Goal: Contribute content

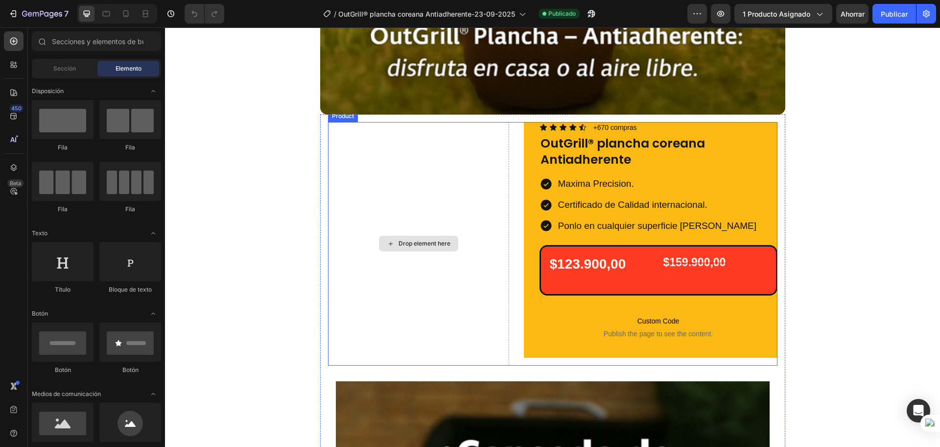
scroll to position [735, 0]
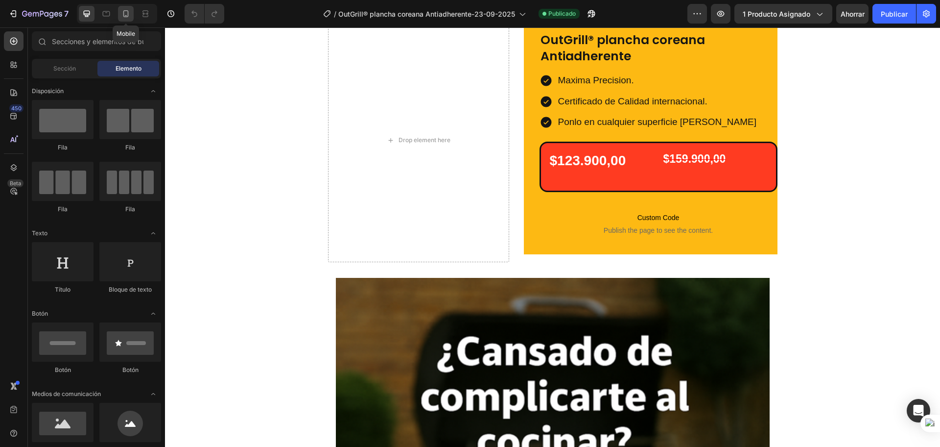
click at [123, 17] on icon at bounding box center [126, 14] width 10 height 10
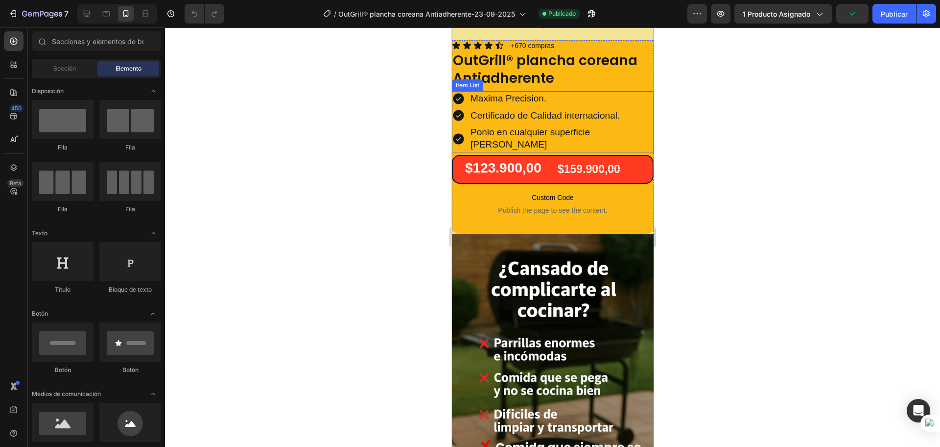
click at [491, 108] on div "Certificado de Calidad internacional." at bounding box center [561, 115] width 185 height 15
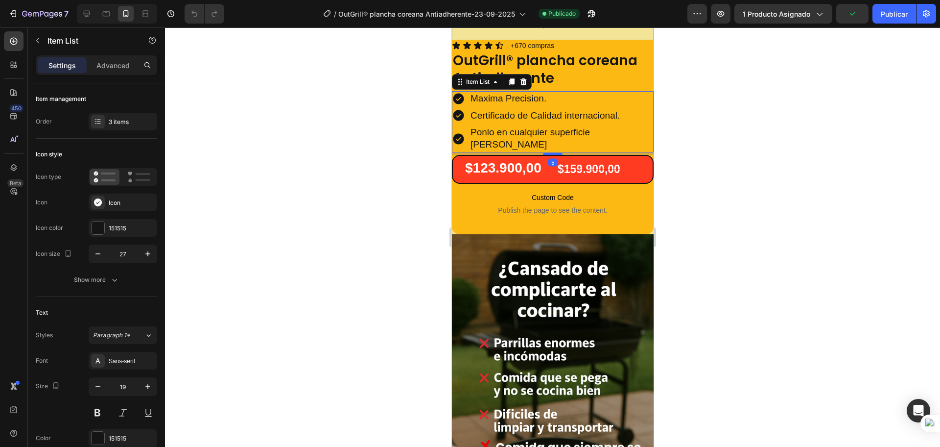
click at [509, 98] on p "Maxima Precision." at bounding box center [561, 99] width 182 height 12
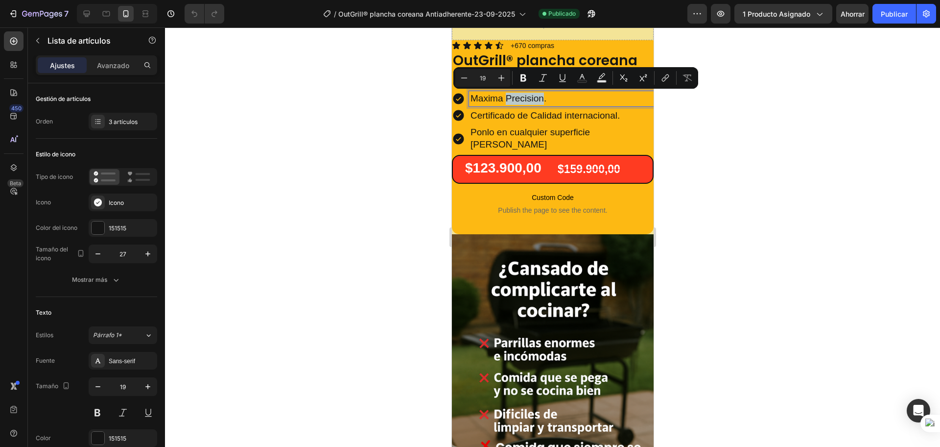
click at [510, 98] on p "Maxima Precision." at bounding box center [561, 99] width 182 height 12
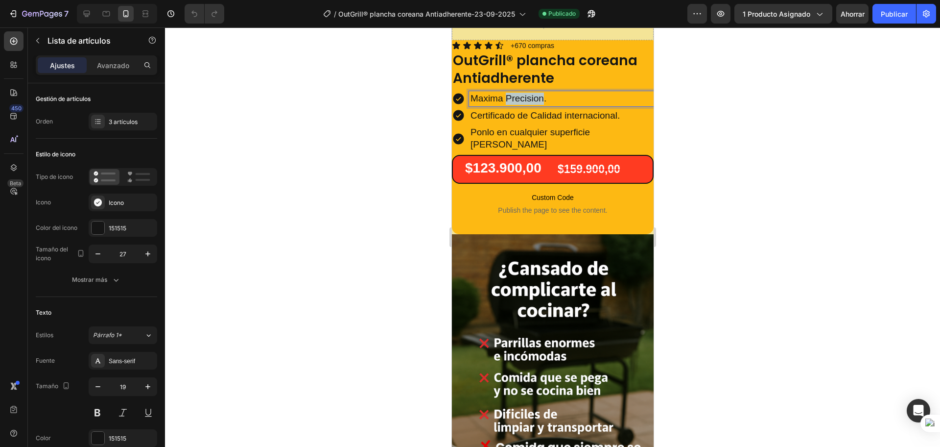
click at [510, 98] on p "Maxima Precision." at bounding box center [561, 99] width 182 height 12
click at [475, 100] on p "no nesecitas aceite" at bounding box center [561, 99] width 182 height 12
click at [502, 100] on p "No nesecitas aceite" at bounding box center [561, 99] width 182 height 12
click at [452, 27] on lt-span "necesitas" at bounding box center [452, 27] width 0 height 0
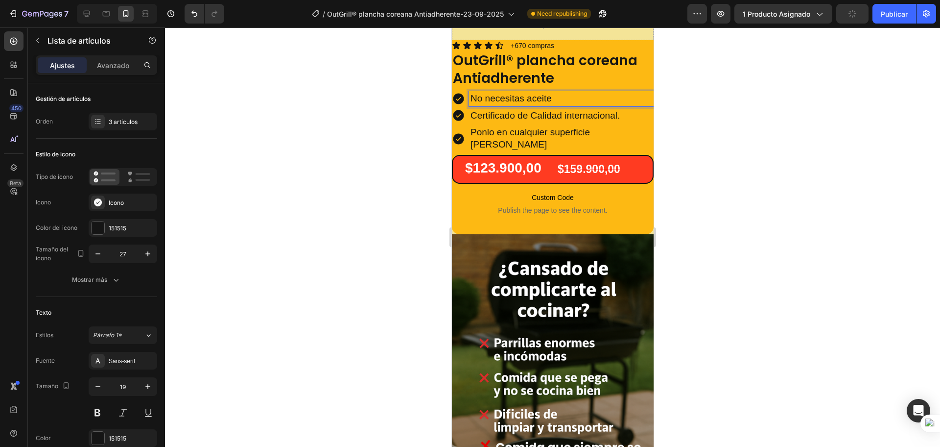
click at [536, 96] on p "No necesitas aceite" at bounding box center [561, 99] width 182 height 12
click at [509, 97] on p "No necesitas aceite" at bounding box center [561, 99] width 182 height 12
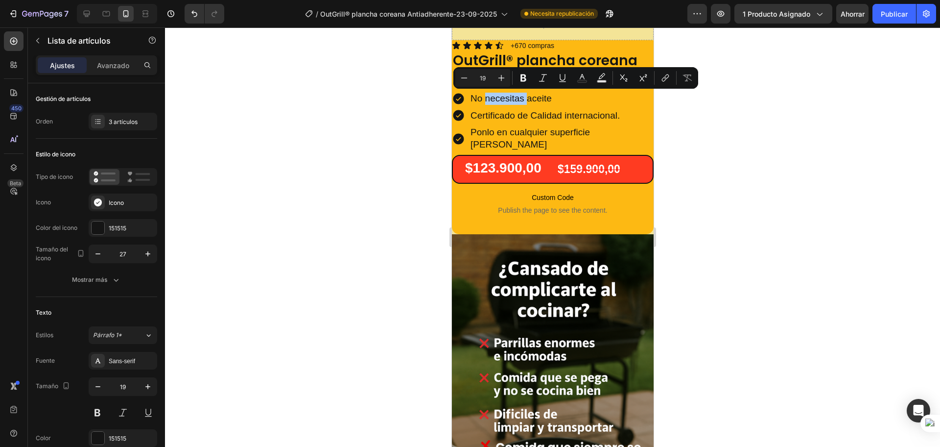
click at [397, 107] on div at bounding box center [552, 236] width 775 height 419
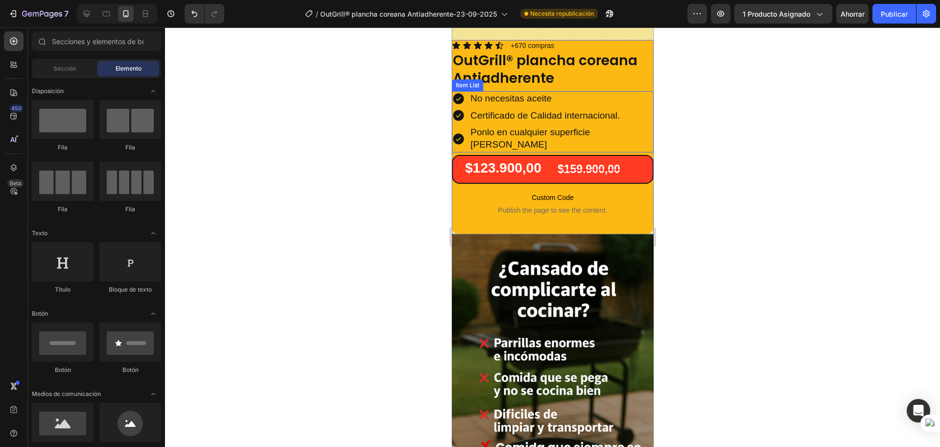
click at [490, 135] on p "Ponlo en cualquier superficie [PERSON_NAME]" at bounding box center [561, 138] width 182 height 24
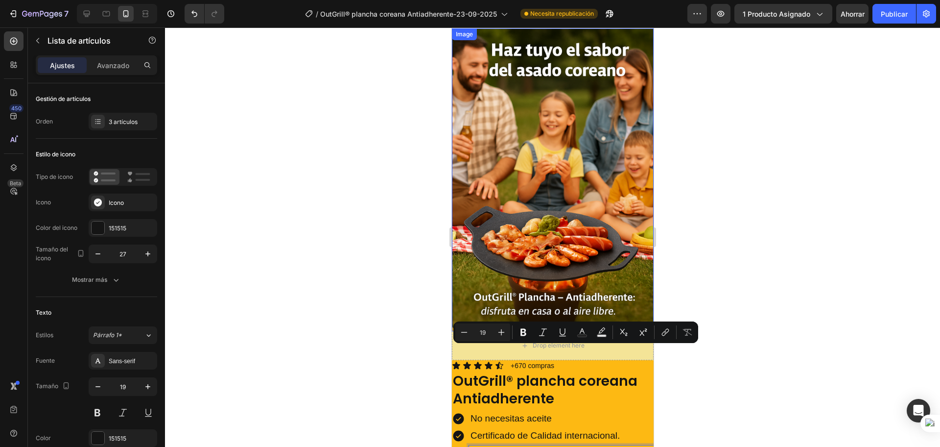
scroll to position [142, 0]
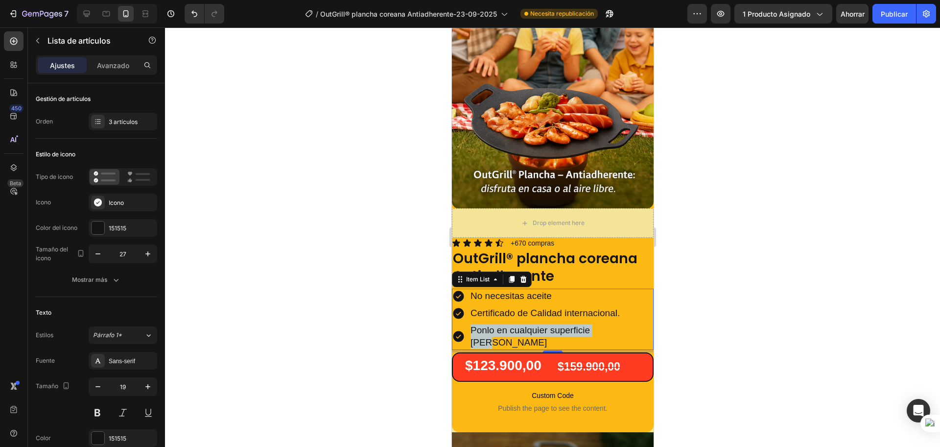
drag, startPoint x: 490, startPoint y: 135, endPoint x: 478, endPoint y: 284, distance: 149.9
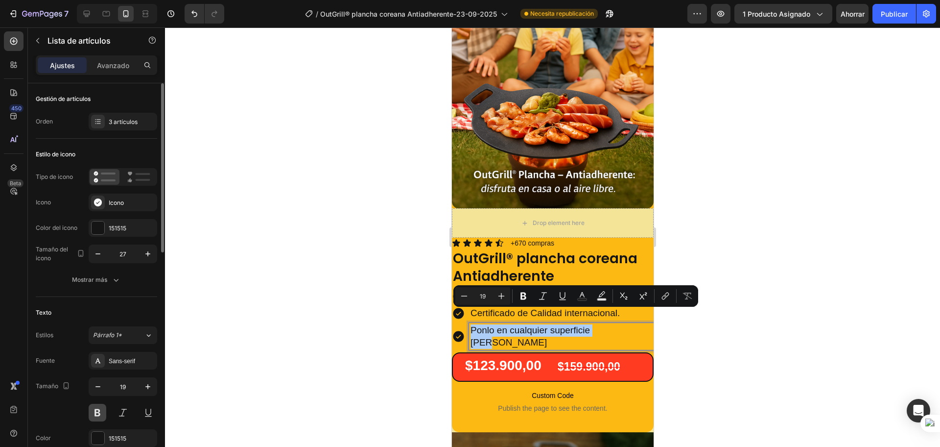
click at [99, 413] on button at bounding box center [98, 413] width 18 height 18
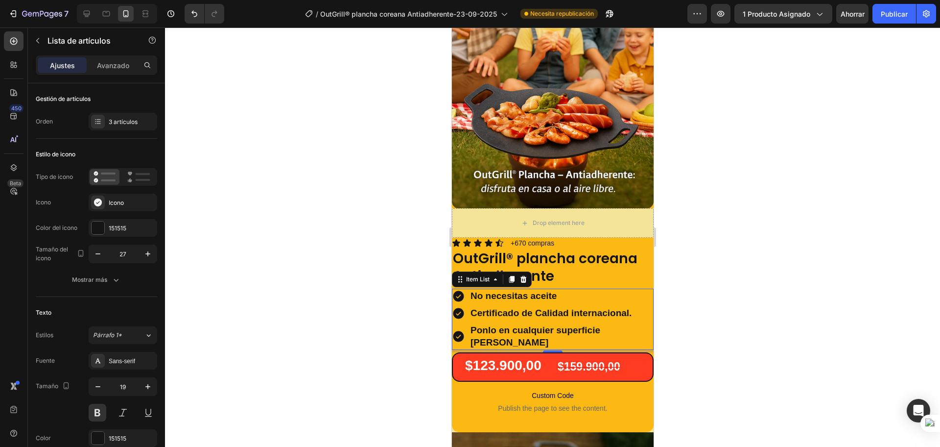
click at [357, 258] on div at bounding box center [552, 236] width 775 height 419
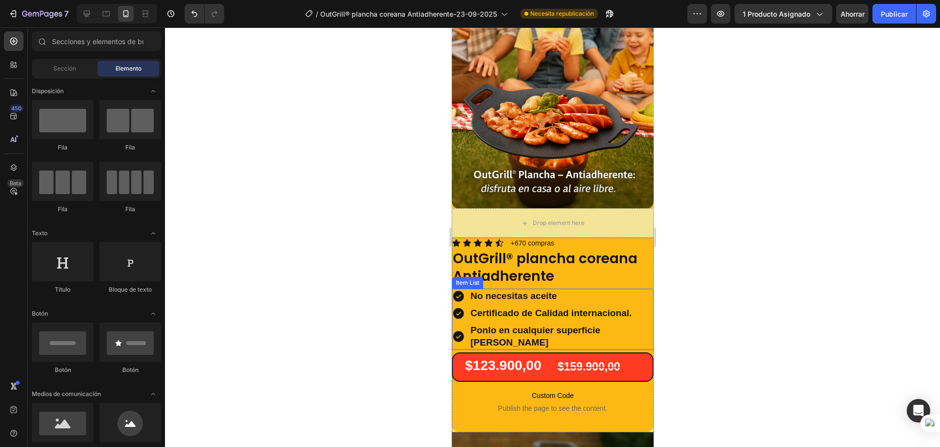
click at [528, 323] on div "Ponlo en cualquier superficie [PERSON_NAME]" at bounding box center [561, 336] width 185 height 27
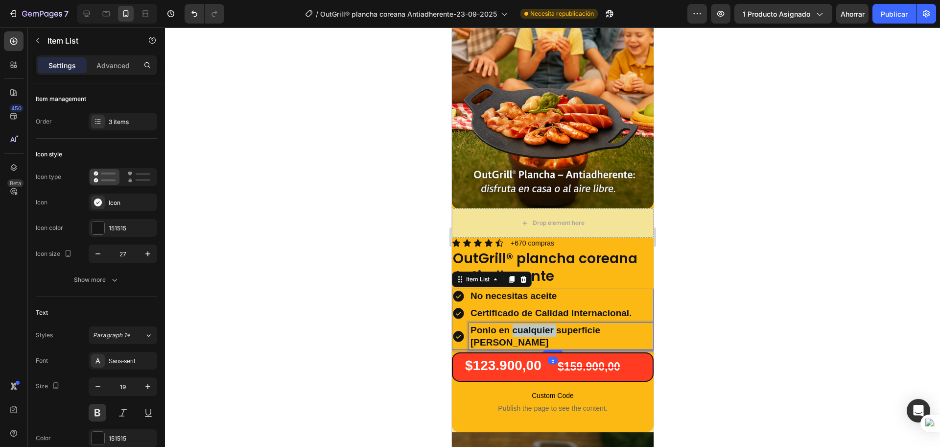
click at [521, 324] on p "Ponlo en cualquier superficie [PERSON_NAME]" at bounding box center [561, 336] width 182 height 24
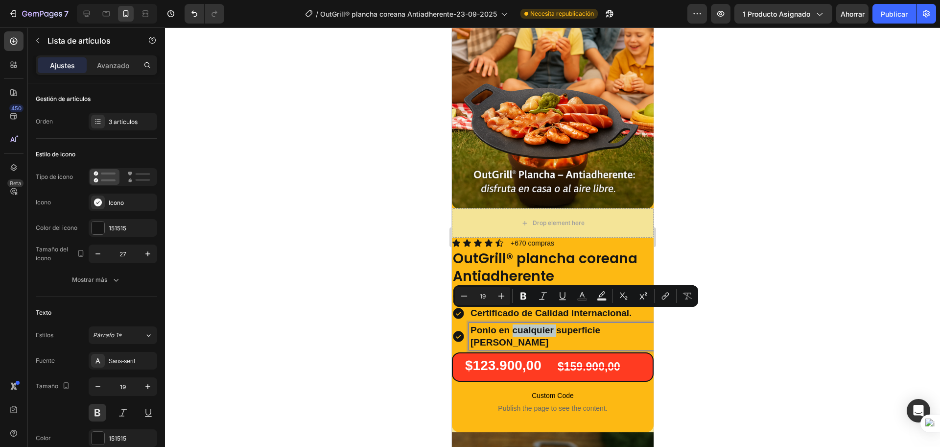
click at [525, 324] on p "Ponlo en cualquier superficie [PERSON_NAME]" at bounding box center [561, 336] width 182 height 24
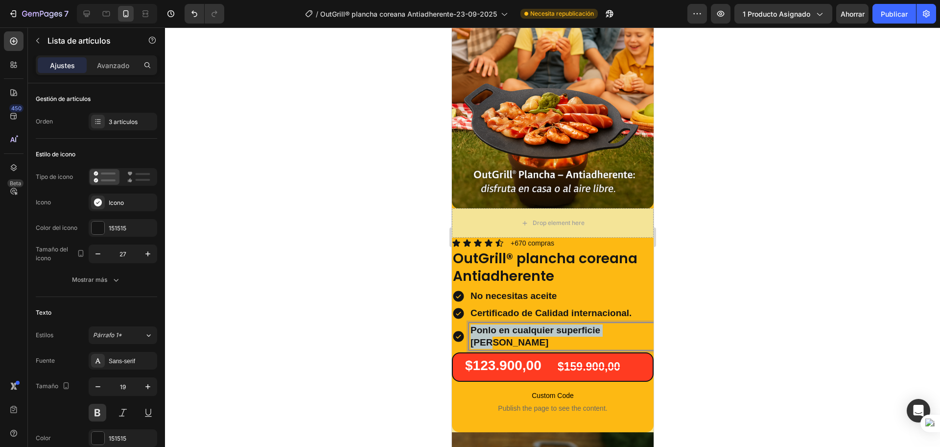
click at [525, 324] on p "Ponlo en cualquier superficie [PERSON_NAME]" at bounding box center [561, 336] width 182 height 24
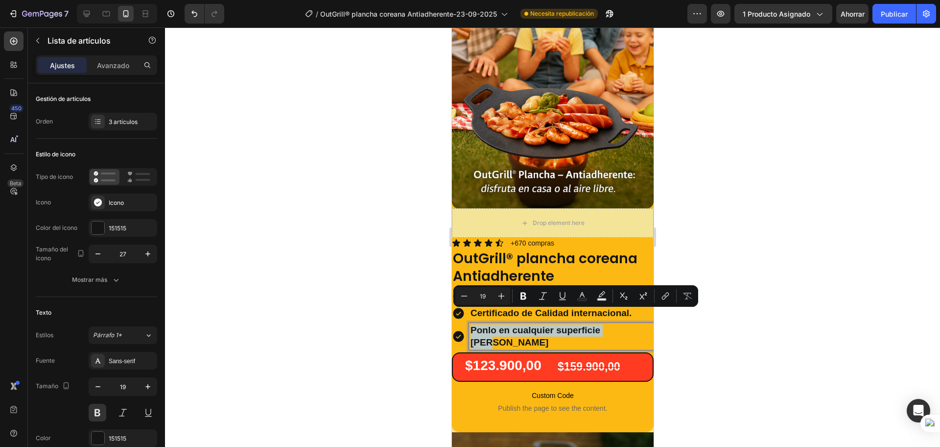
click at [525, 324] on p "Ponlo en cualquier superficie [PERSON_NAME]" at bounding box center [561, 336] width 182 height 24
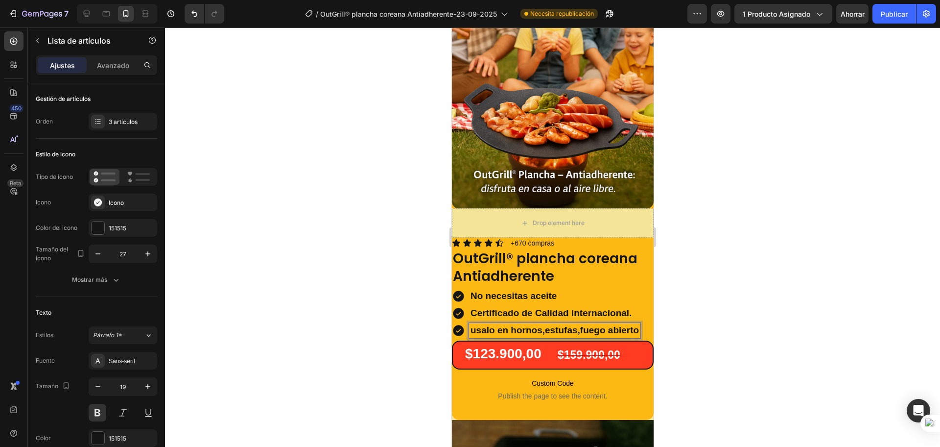
click at [479, 324] on p "usalo en hornos,estufas,fuego abierto" at bounding box center [554, 330] width 168 height 12
click at [475, 324] on p "usalo en hornos,estufas,fuego abierto" at bounding box center [554, 330] width 168 height 12
click at [402, 312] on div at bounding box center [552, 236] width 775 height 419
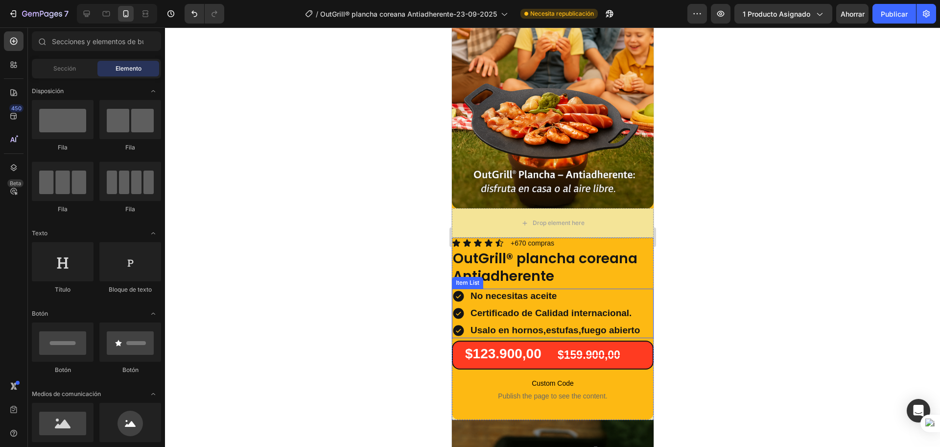
click at [504, 290] on p "No necesitas aceite" at bounding box center [554, 296] width 169 height 12
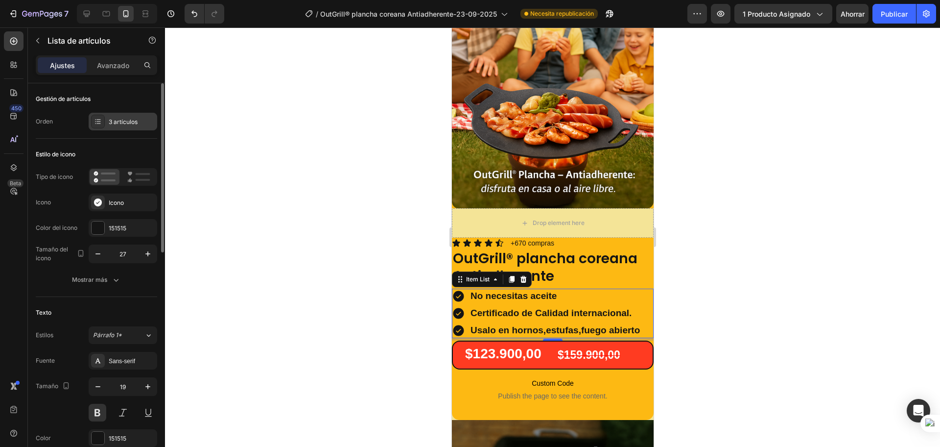
click at [112, 119] on font "3 artículos" at bounding box center [123, 121] width 29 height 7
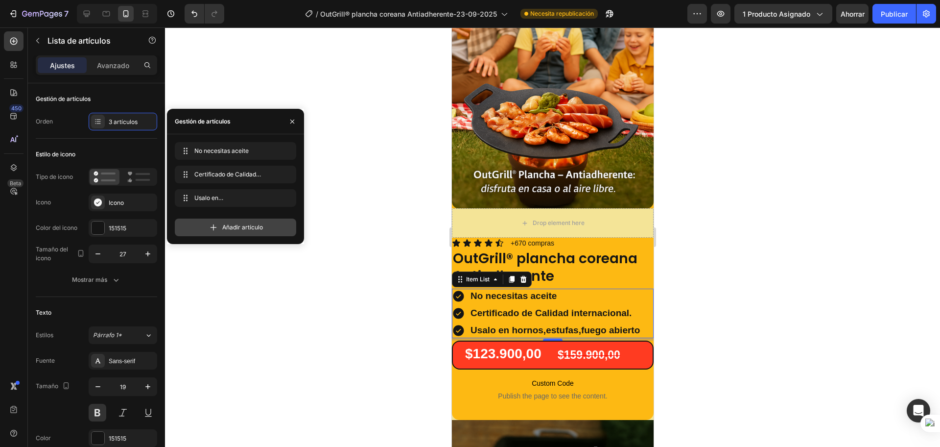
click at [221, 223] on div "Añadir artículo" at bounding box center [235, 227] width 121 height 18
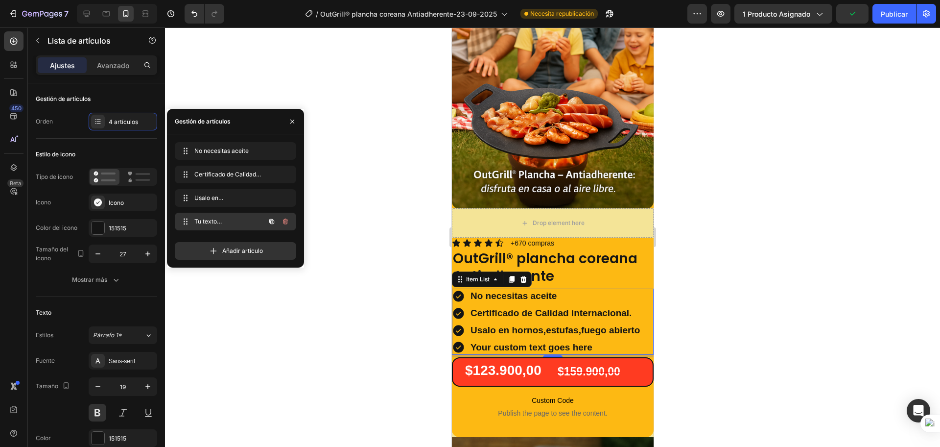
click at [221, 227] on div "Tu texto personalizado va aquí Your custom text goes here" at bounding box center [222, 222] width 86 height 14
click at [228, 218] on span "Tu texto personalizado va aquí" at bounding box center [221, 221] width 55 height 9
click at [212, 221] on font "Tu texto personalizado va aquí" at bounding box center [218, 229] width 48 height 25
click at [498, 340] on div "Your custom text goes here" at bounding box center [555, 347] width 172 height 15
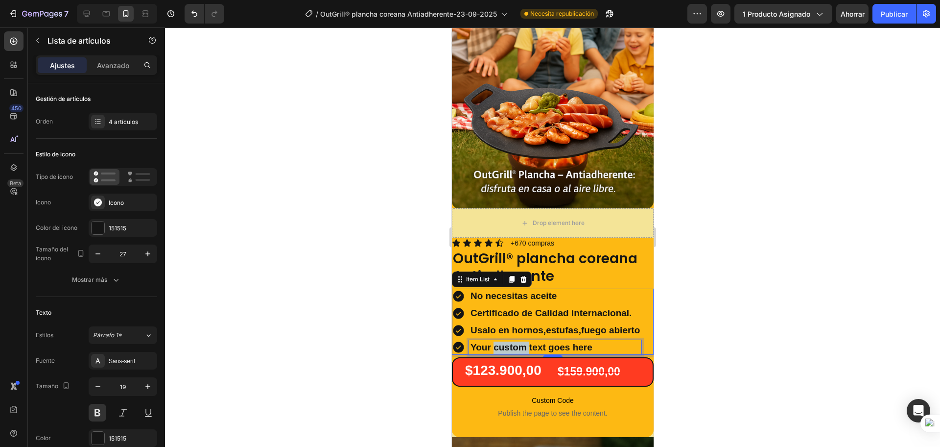
click at [498, 341] on p "Your custom text goes here" at bounding box center [554, 347] width 169 height 12
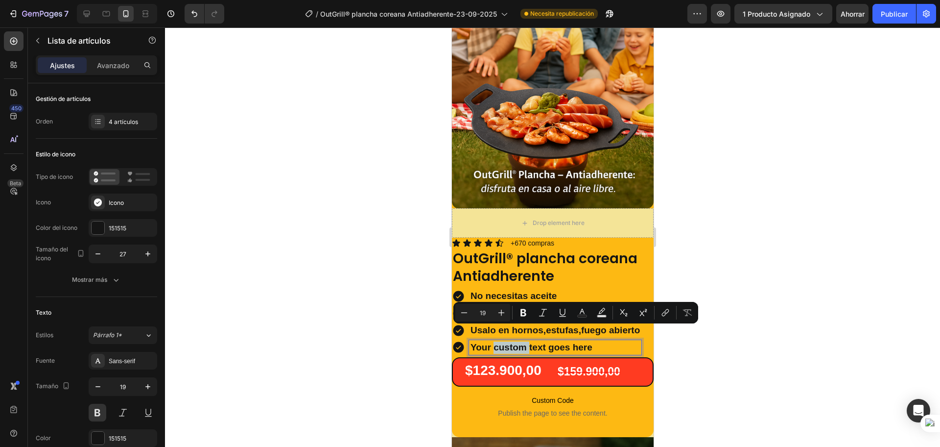
click at [498, 341] on p "Your custom text goes here" at bounding box center [554, 347] width 169 height 12
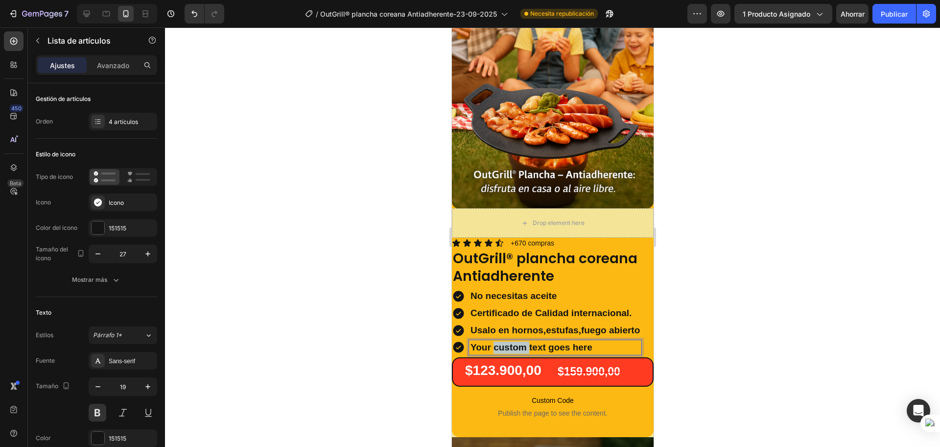
click at [498, 341] on p "Your custom text goes here" at bounding box center [554, 347] width 169 height 12
click at [516, 341] on p "100% antiaderente" at bounding box center [554, 347] width 169 height 12
click at [452, 27] on lt-span "antiad h erente" at bounding box center [452, 27] width 0 height 0
click at [894, 15] on font "Publicar" at bounding box center [894, 14] width 27 height 8
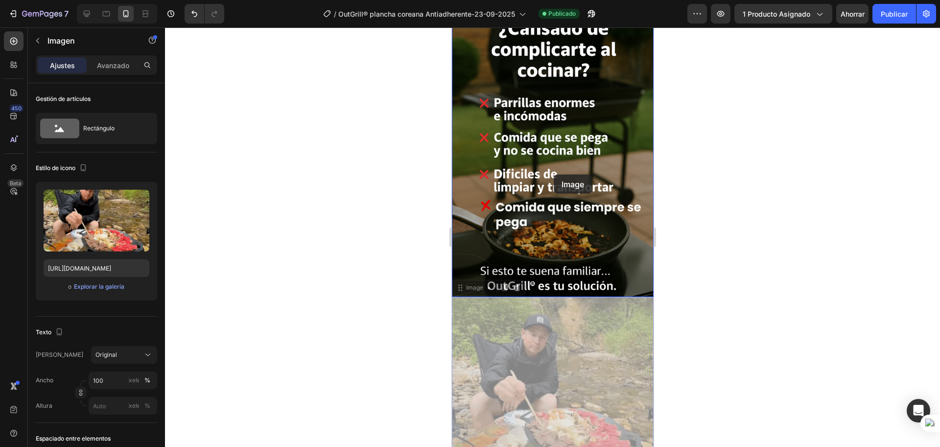
scroll to position [386, 0]
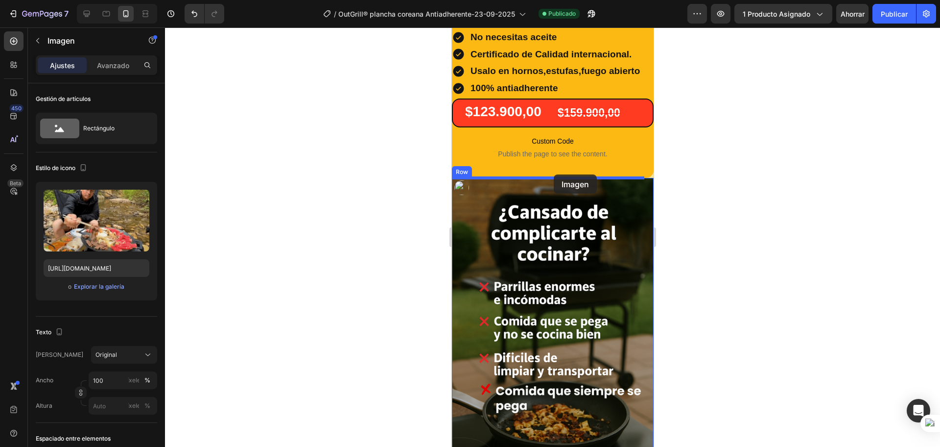
drag, startPoint x: 550, startPoint y: 350, endPoint x: 553, endPoint y: 174, distance: 175.4
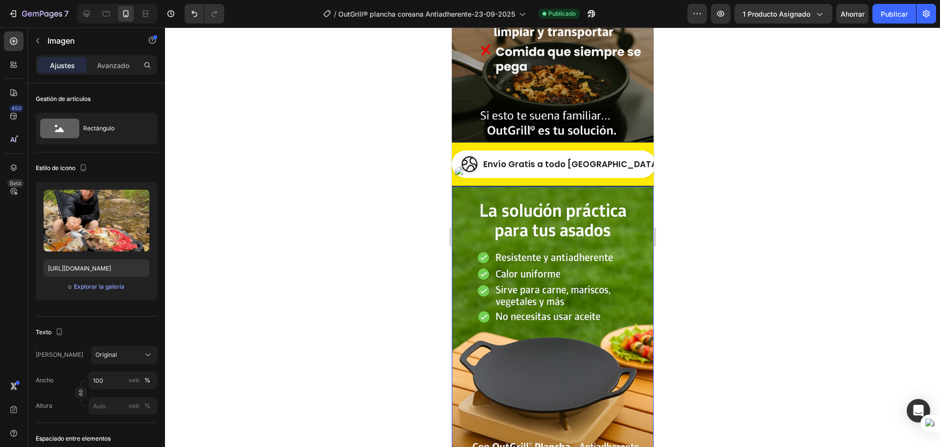
scroll to position [937, 0]
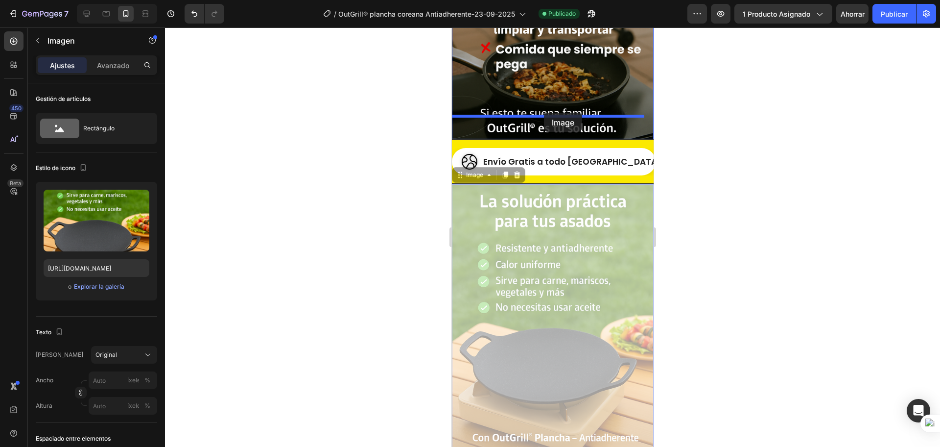
drag, startPoint x: 540, startPoint y: 246, endPoint x: 544, endPoint y: 113, distance: 133.3
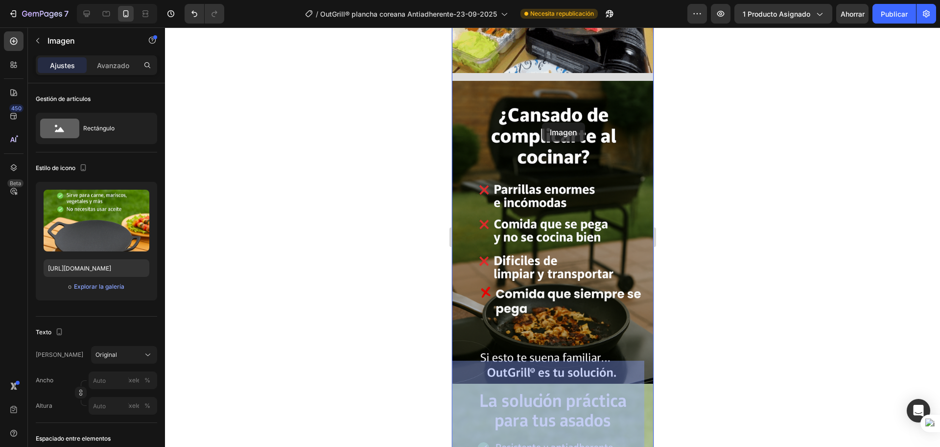
scroll to position [693, 0]
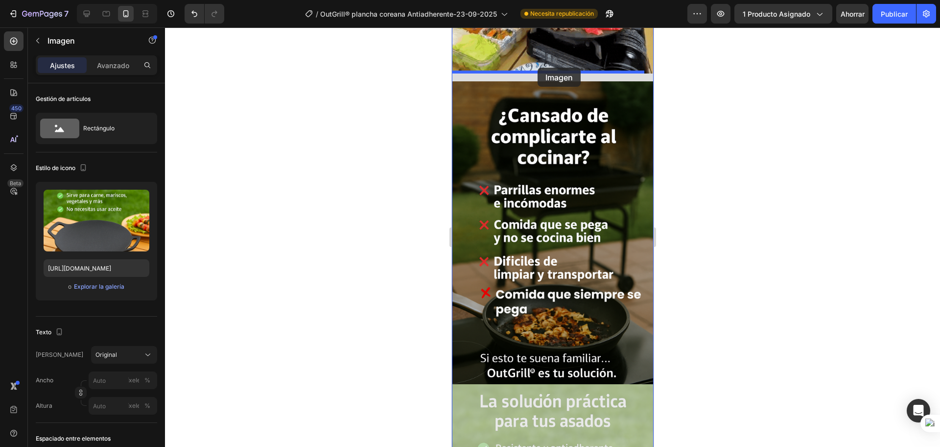
drag, startPoint x: 549, startPoint y: 169, endPoint x: 537, endPoint y: 68, distance: 102.1
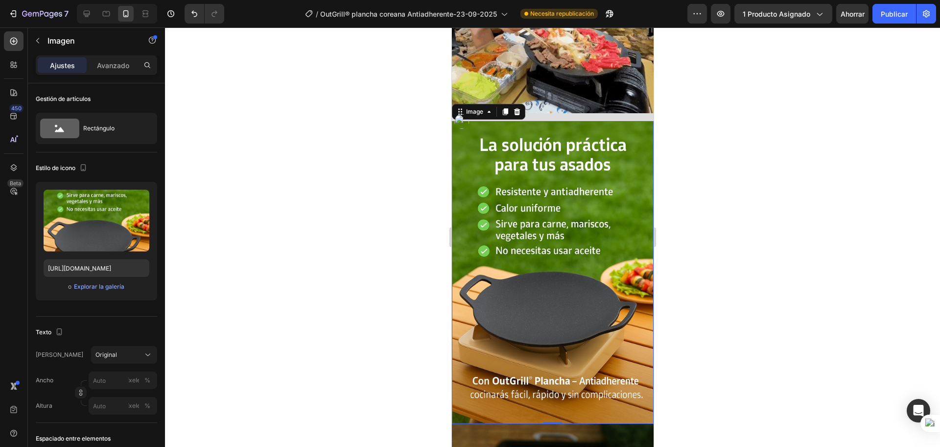
scroll to position [570, 0]
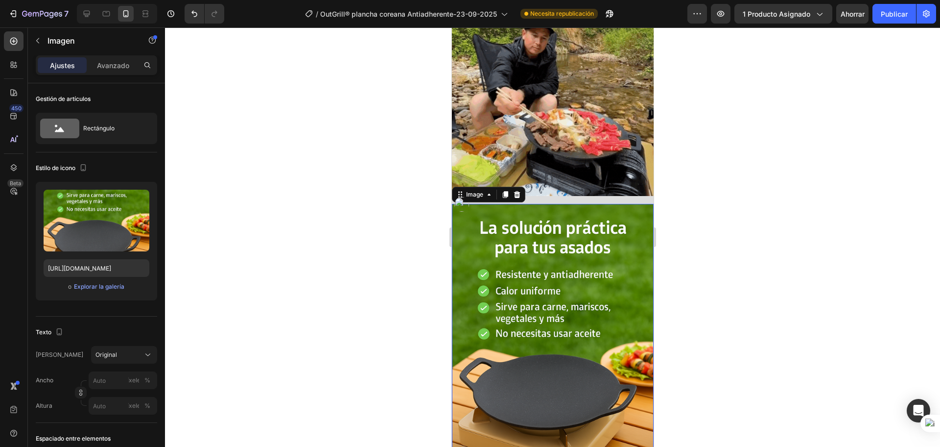
click at [548, 160] on img at bounding box center [553, 95] width 202 height 202
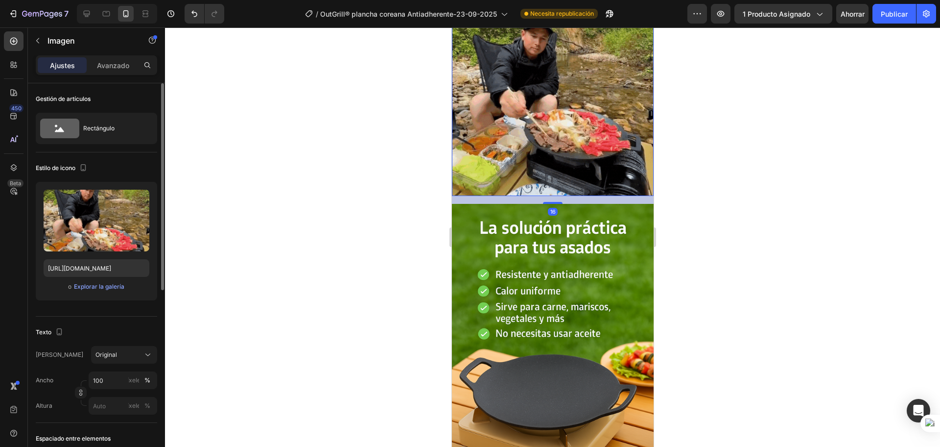
drag, startPoint x: 100, startPoint y: 63, endPoint x: 118, endPoint y: 106, distance: 46.6
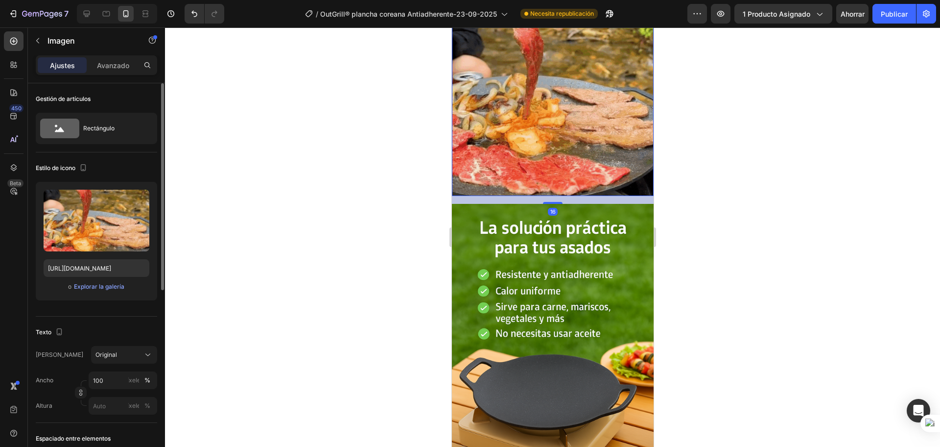
click at [100, 63] on font "Avanzado" at bounding box center [113, 65] width 32 height 8
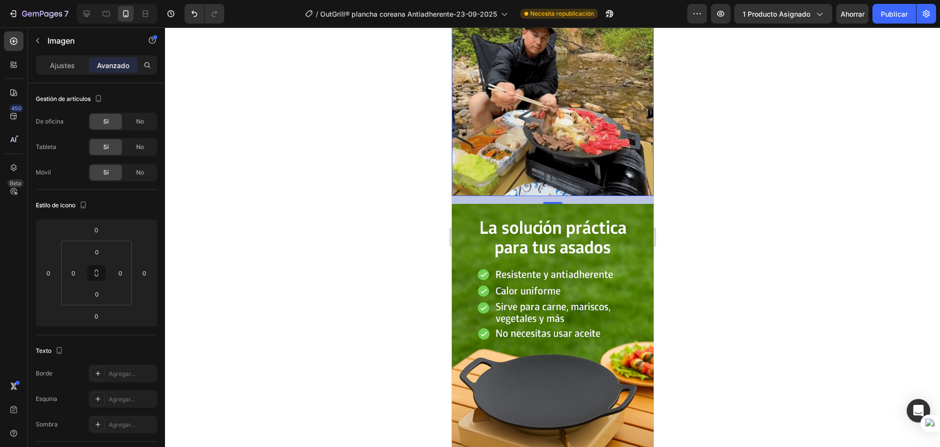
click at [507, 132] on img at bounding box center [553, 95] width 202 height 202
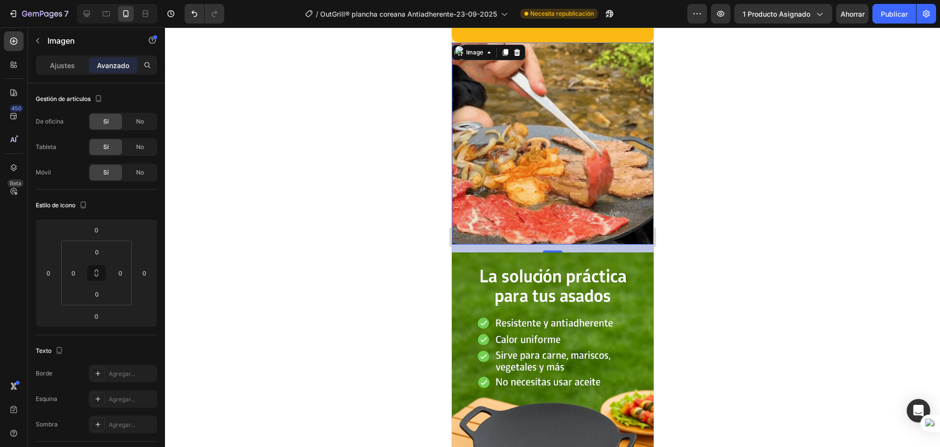
scroll to position [448, 0]
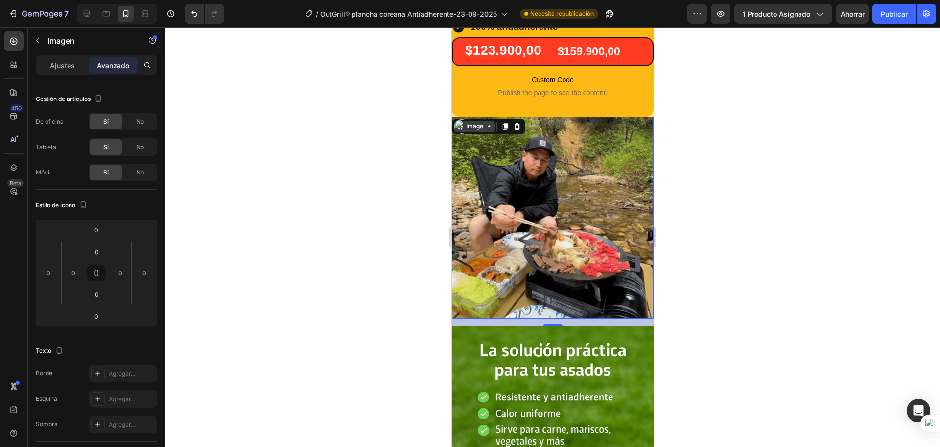
click at [474, 129] on div "Image" at bounding box center [474, 126] width 21 height 9
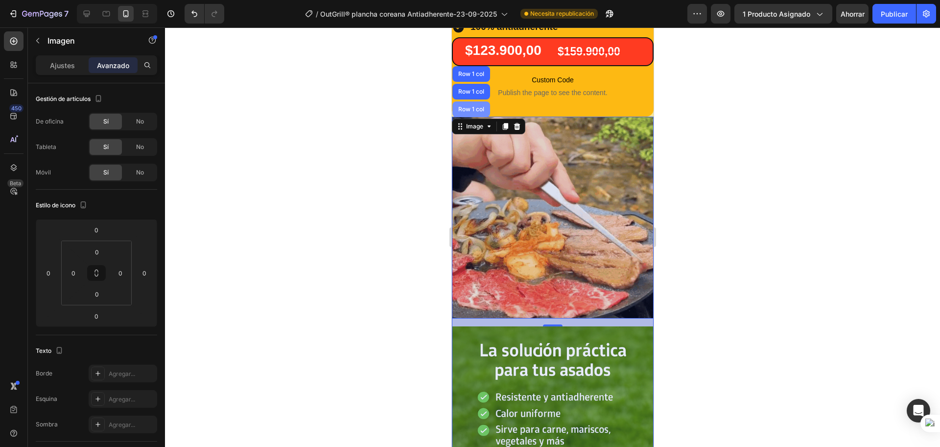
click at [476, 106] on div "Row 1 col" at bounding box center [471, 109] width 30 height 6
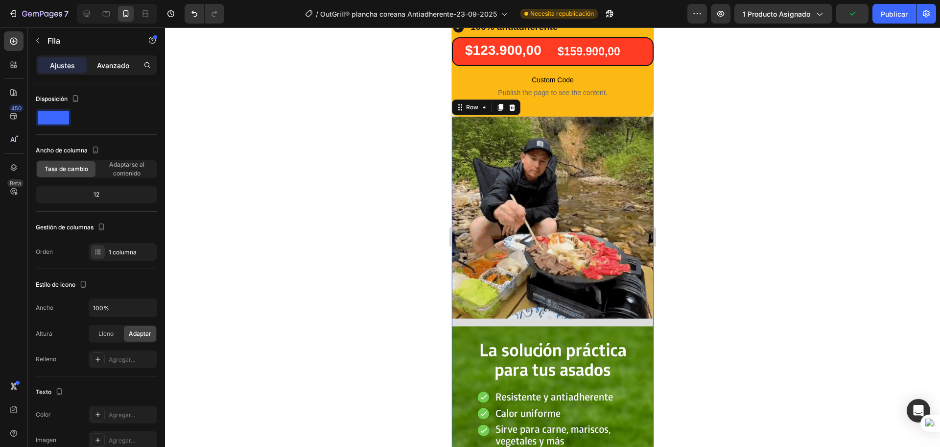
click at [118, 68] on font "Avanzado" at bounding box center [113, 65] width 32 height 8
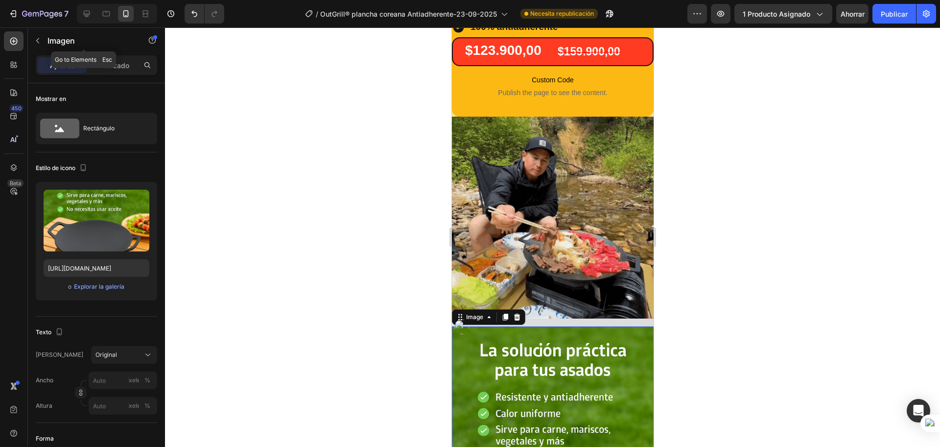
click at [115, 54] on div "Imagen" at bounding box center [84, 41] width 112 height 28
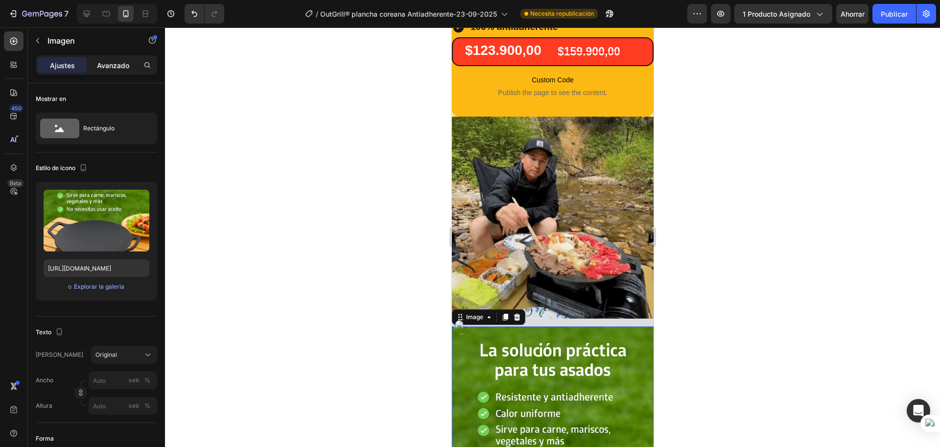
click at [113, 64] on font "Avanzado" at bounding box center [113, 65] width 32 height 8
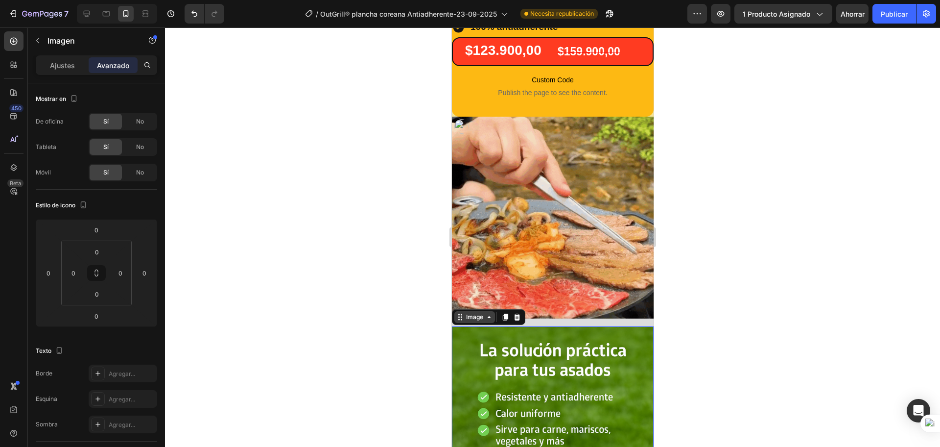
click at [478, 312] on div "Image" at bounding box center [474, 316] width 21 height 9
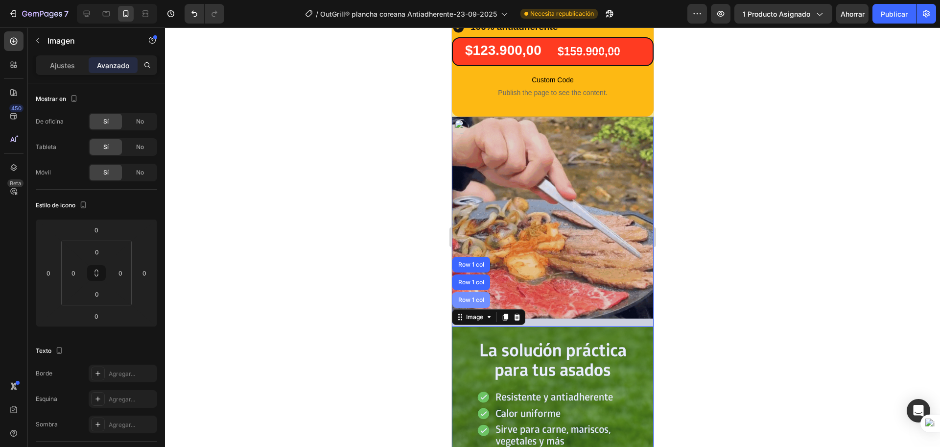
click at [471, 297] on div "Row 1 col" at bounding box center [471, 300] width 30 height 6
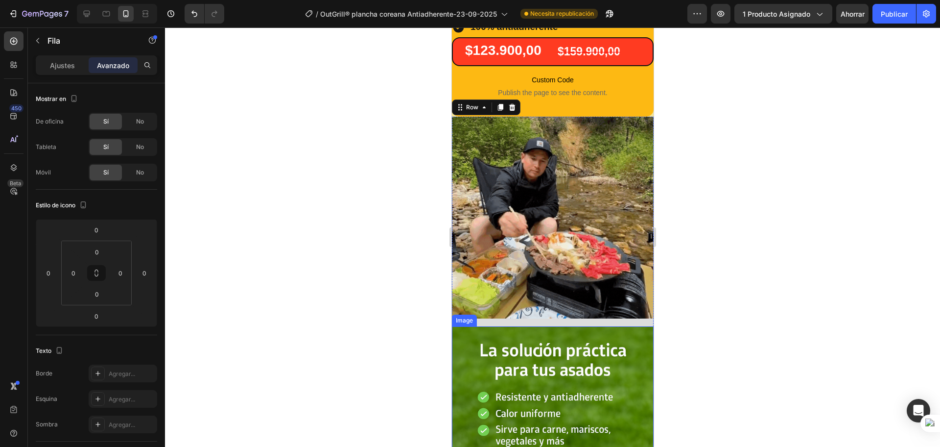
click at [463, 314] on div "Image" at bounding box center [464, 320] width 25 height 12
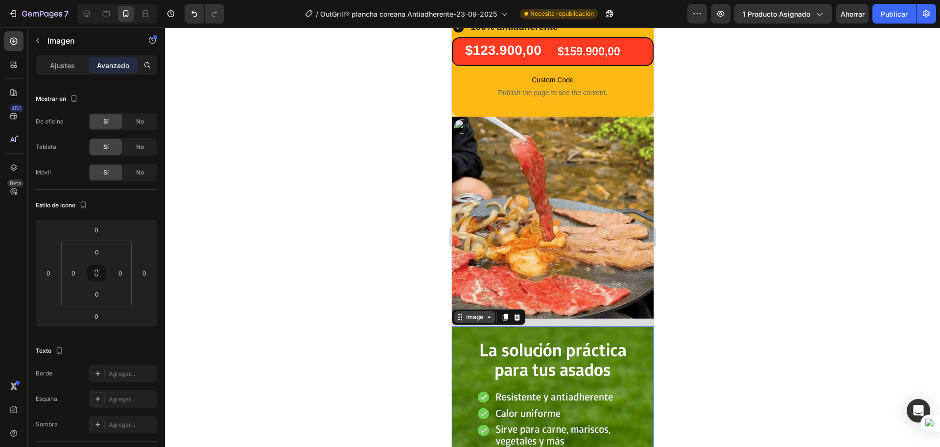
click at [478, 312] on div "Image" at bounding box center [474, 316] width 21 height 9
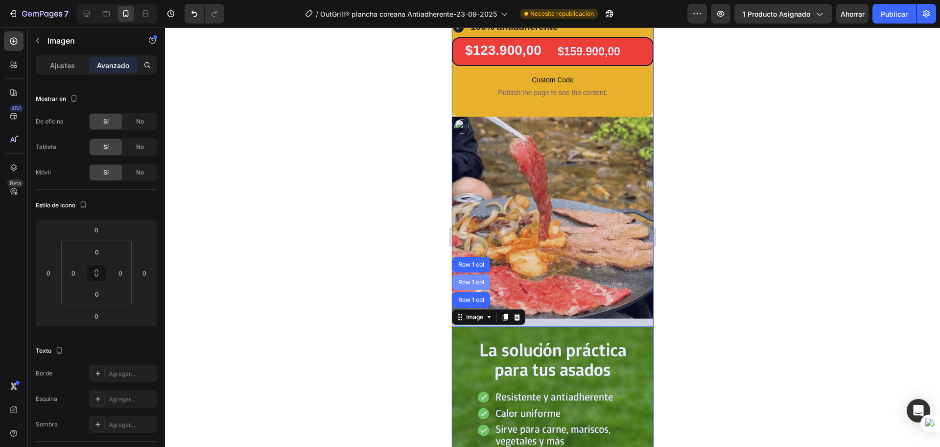
click at [479, 279] on div "Row 1 col" at bounding box center [471, 282] width 38 height 16
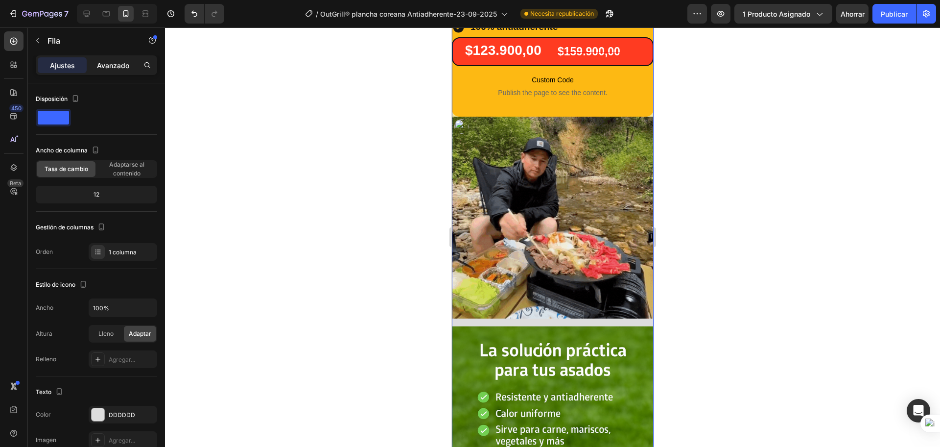
click at [97, 63] on font "Avanzado" at bounding box center [113, 65] width 32 height 8
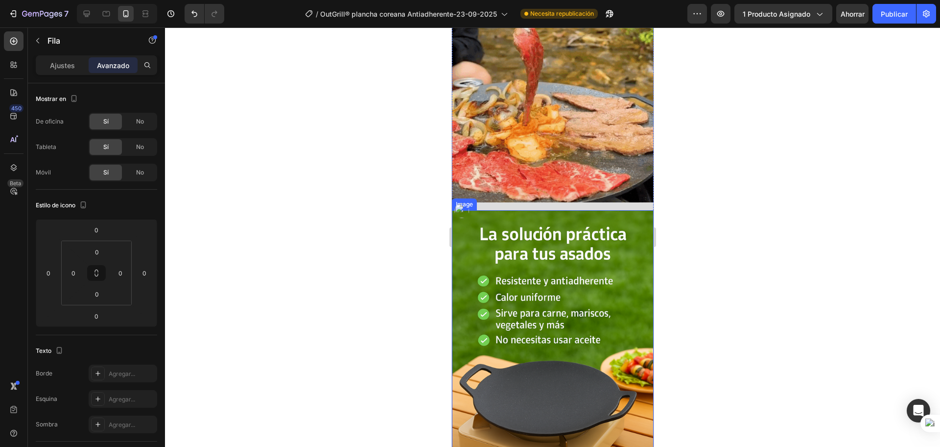
scroll to position [570, 0]
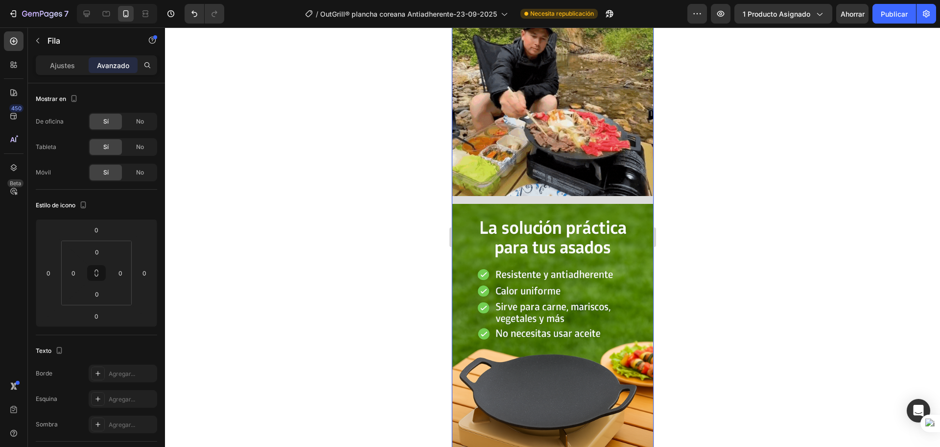
click at [499, 190] on div "Image Image Image" at bounding box center [553, 401] width 202 height 815
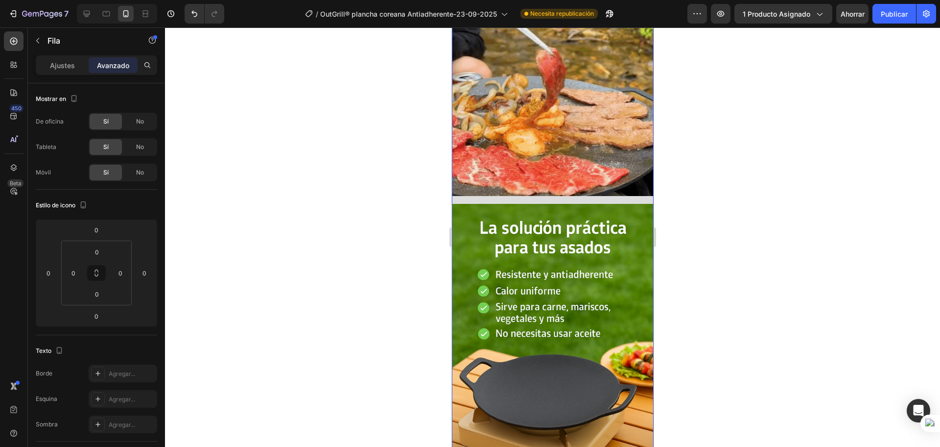
click at [499, 190] on div "Image Image Image" at bounding box center [553, 401] width 202 height 815
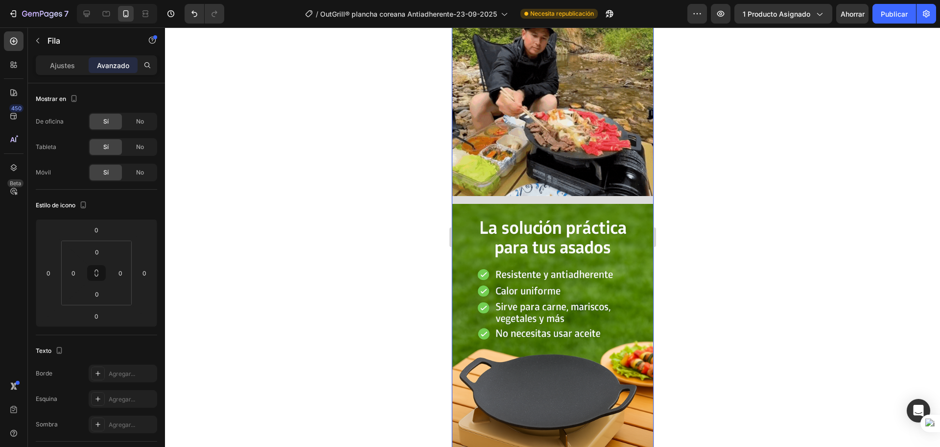
click at [499, 190] on div "Image Image Image" at bounding box center [553, 401] width 202 height 815
click at [879, 18] on button "Publicar" at bounding box center [895, 14] width 44 height 20
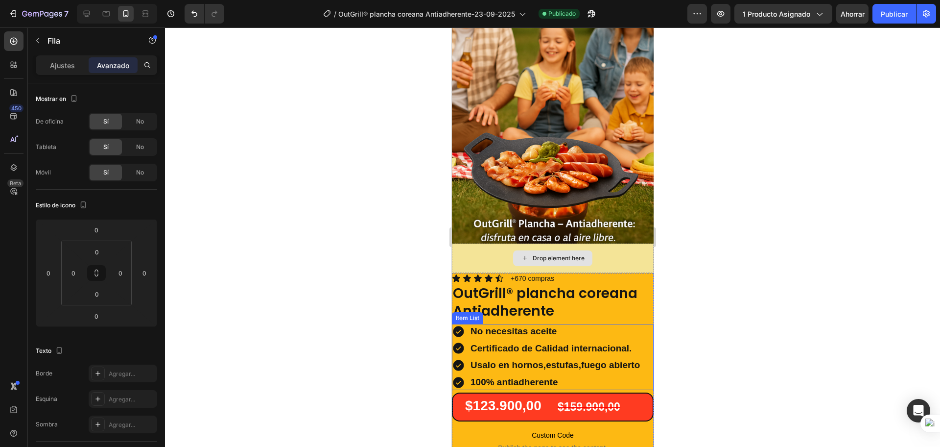
scroll to position [184, 0]
